Goal: Transaction & Acquisition: Purchase product/service

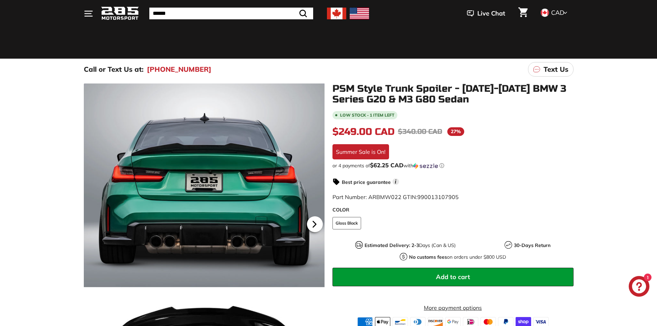
click at [314, 221] on icon at bounding box center [315, 224] width 16 height 16
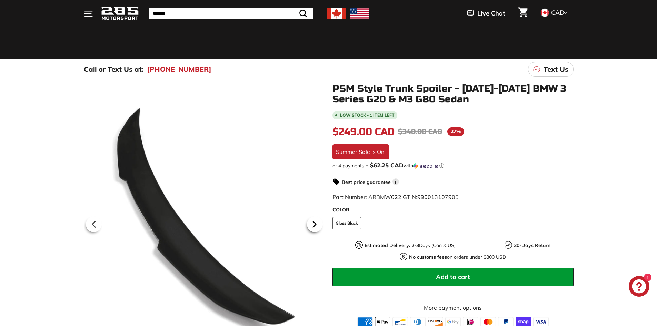
click at [314, 221] on icon at bounding box center [315, 224] width 16 height 16
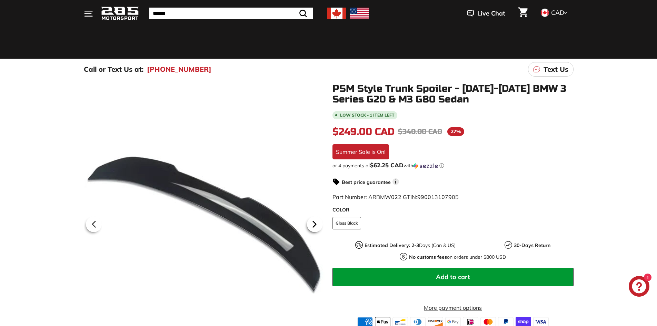
click at [314, 221] on icon at bounding box center [315, 224] width 16 height 16
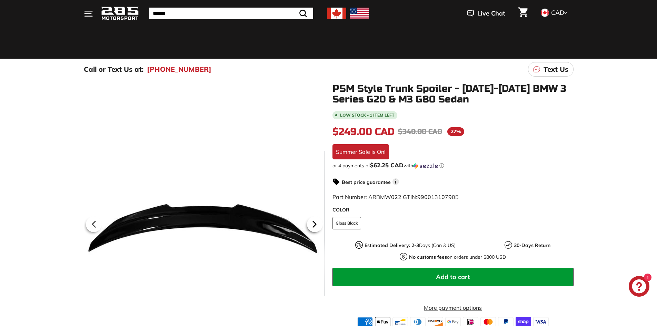
click at [314, 221] on icon at bounding box center [315, 224] width 16 height 16
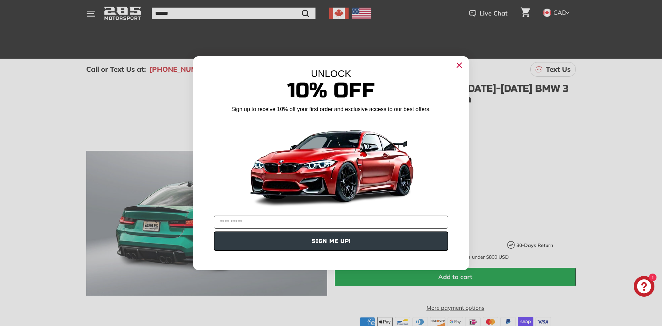
click at [462, 63] on circle "Close dialog" at bounding box center [459, 65] width 10 height 10
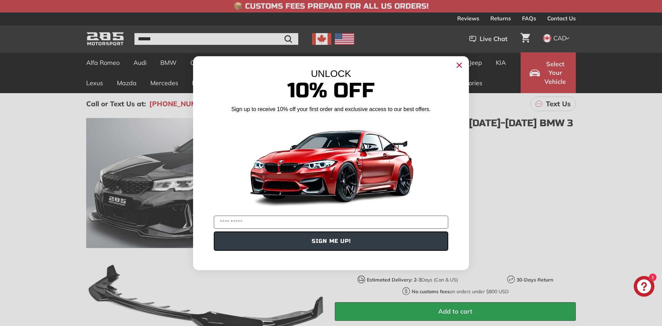
click at [460, 65] on icon "Close dialog" at bounding box center [460, 65] width 4 height 4
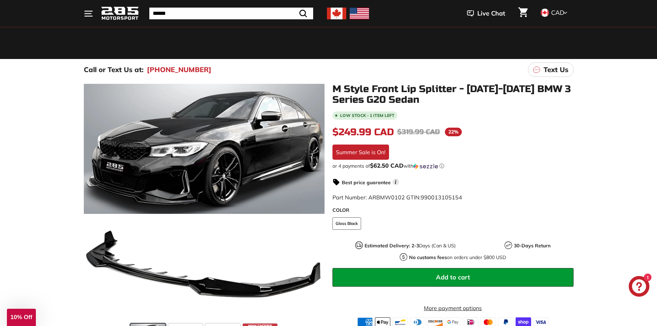
scroll to position [35, 0]
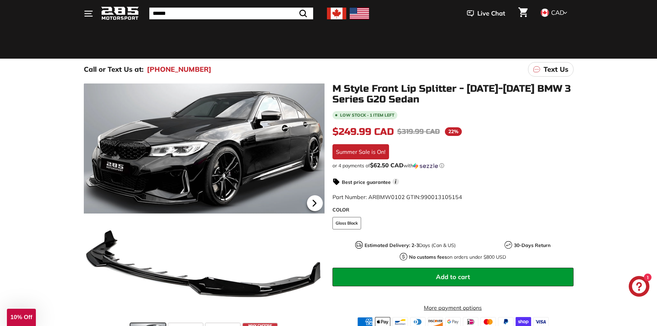
click at [317, 203] on icon at bounding box center [315, 203] width 16 height 16
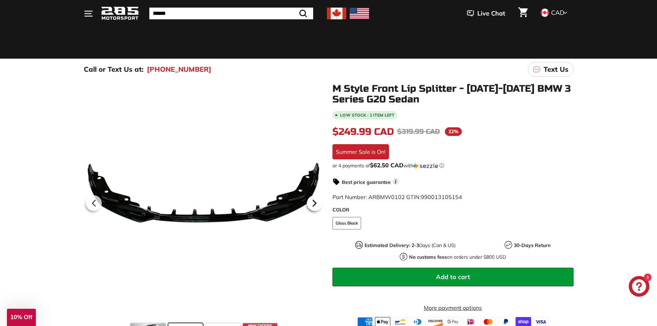
click at [317, 203] on icon at bounding box center [315, 203] width 16 height 16
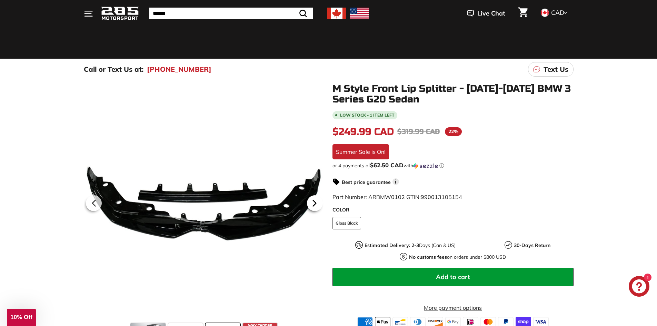
click at [317, 203] on icon at bounding box center [315, 203] width 16 height 16
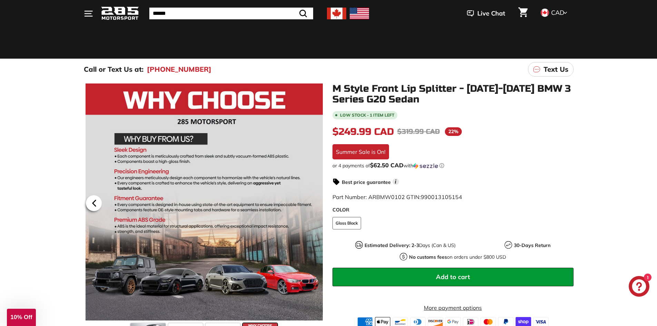
click at [90, 203] on icon at bounding box center [94, 203] width 16 height 16
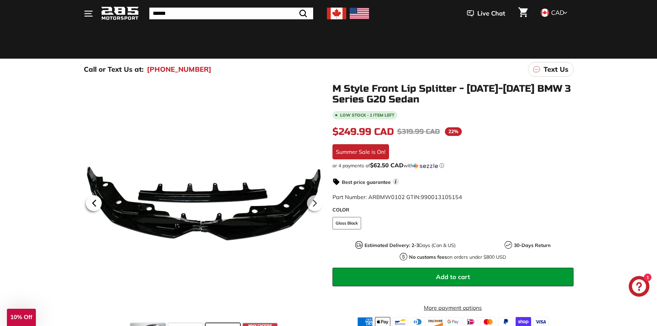
click at [90, 203] on icon at bounding box center [94, 203] width 16 height 16
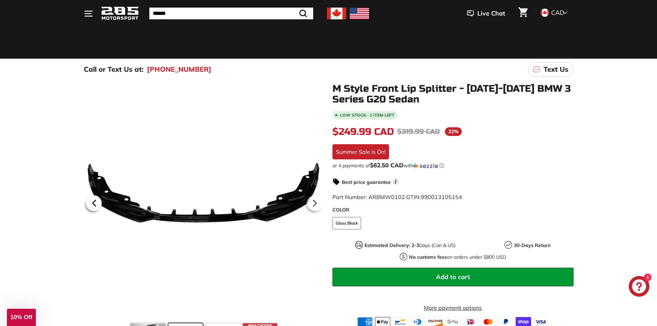
click at [90, 203] on icon at bounding box center [94, 203] width 16 height 16
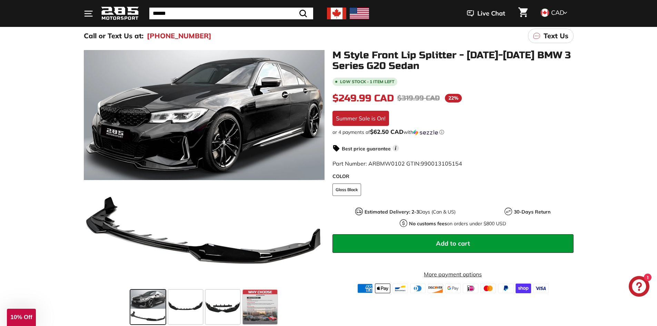
scroll to position [0, 0]
